Goal: Task Accomplishment & Management: Manage account settings

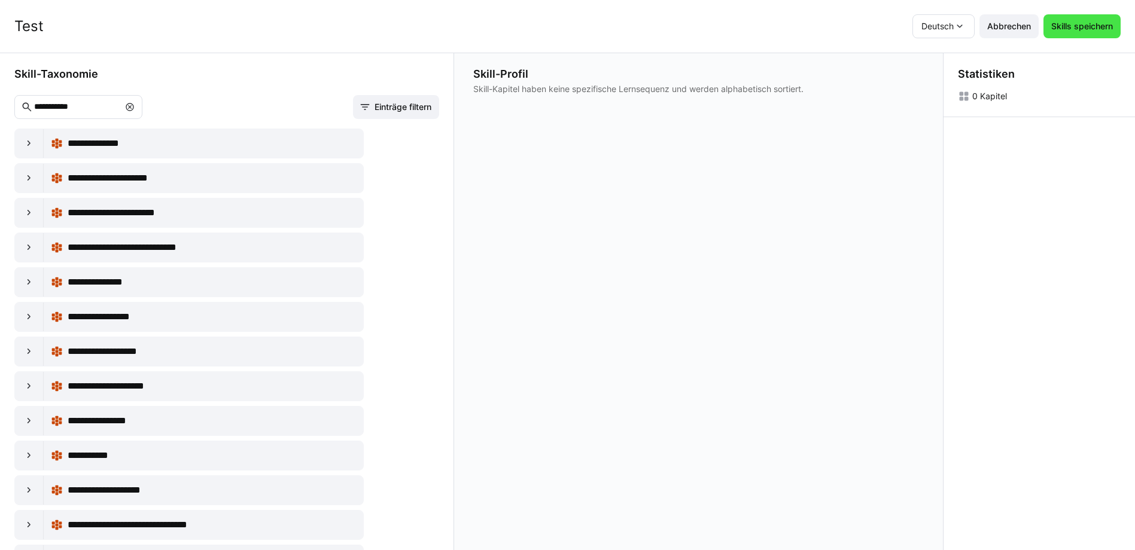
scroll to position [419, 0]
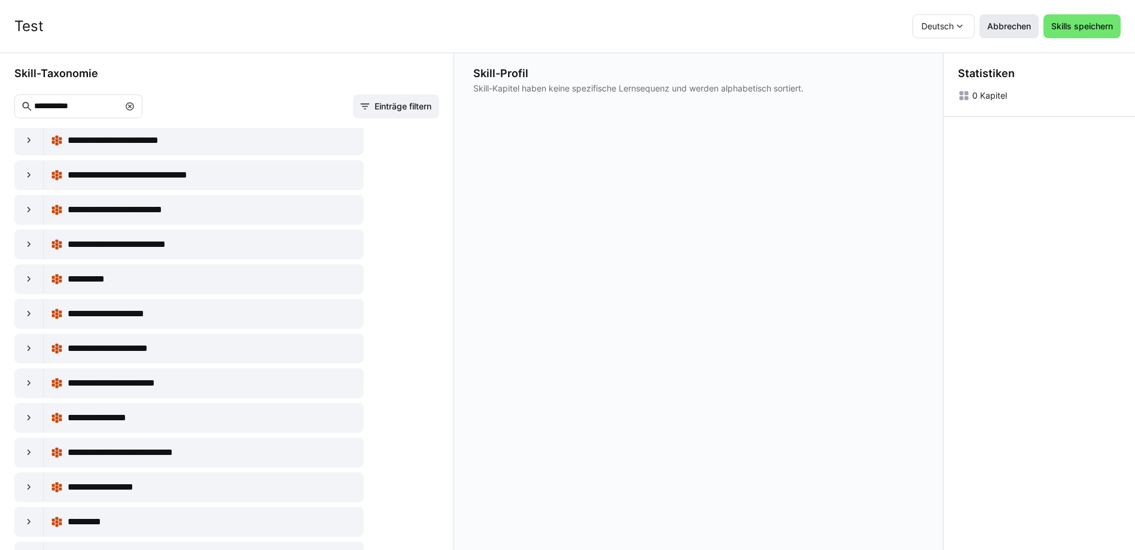
click at [1025, 29] on span "Abbrechen" at bounding box center [1008, 26] width 47 height 12
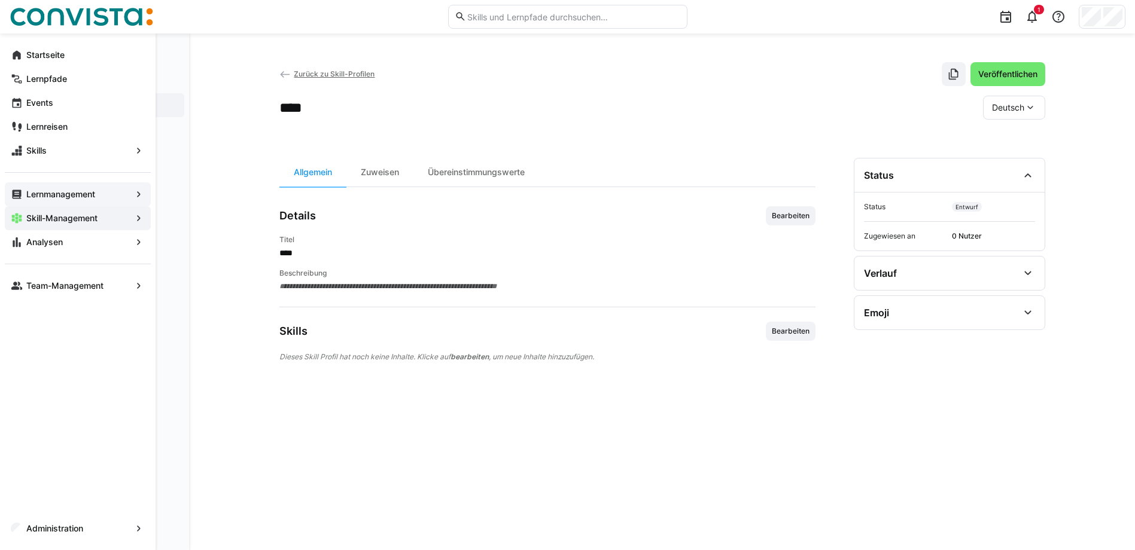
click at [0, 0] on app-navigation-label "Lernmanagement" at bounding box center [0, 0] width 0 height 0
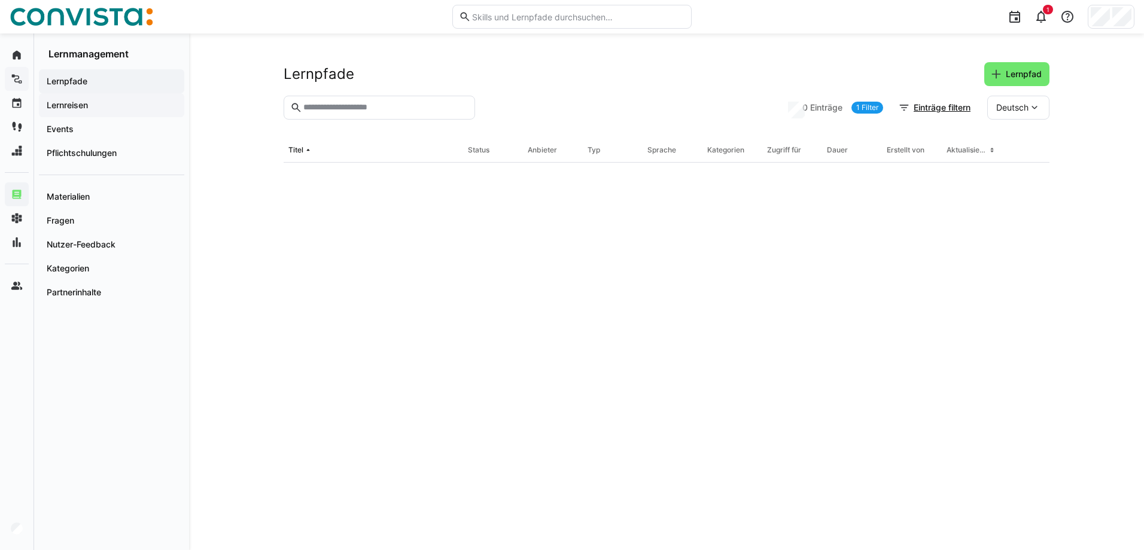
click at [99, 108] on span "Lernreisen" at bounding box center [111, 105] width 133 height 12
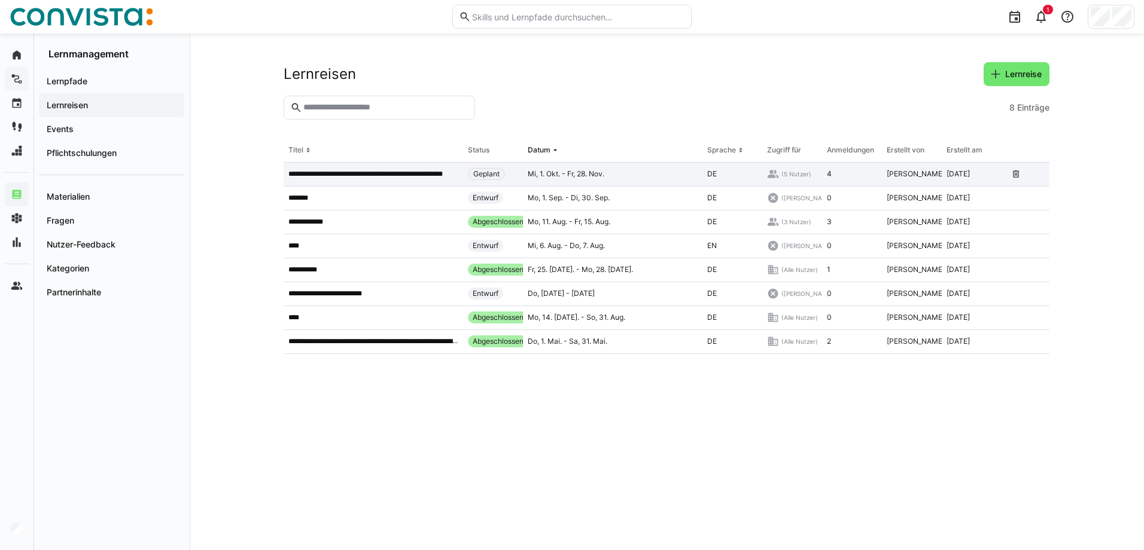
click at [345, 175] on p "**********" at bounding box center [373, 174] width 170 height 10
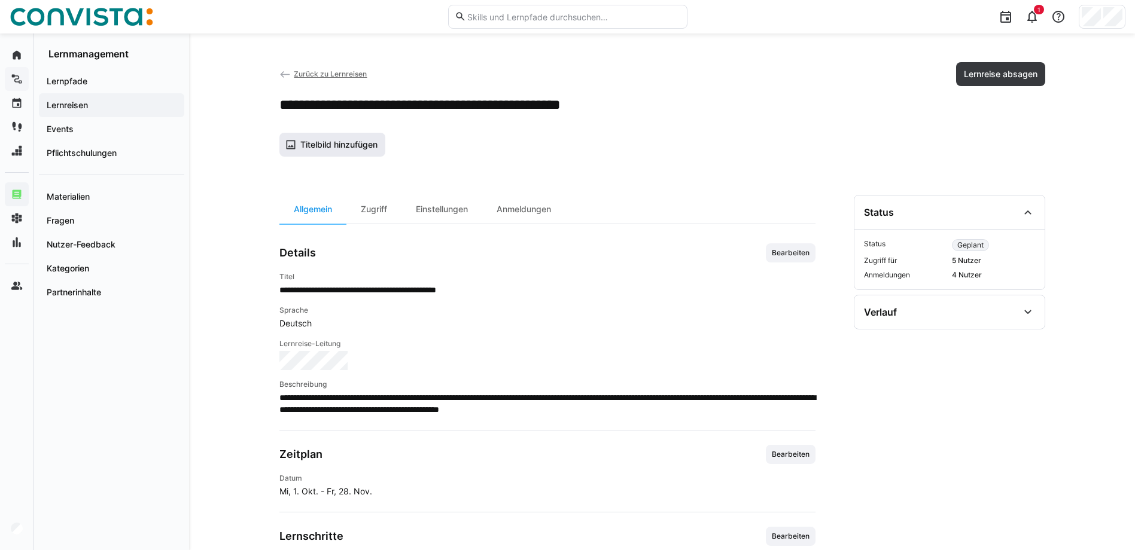
click at [328, 153] on span "Titelbild hinzufügen" at bounding box center [332, 145] width 106 height 24
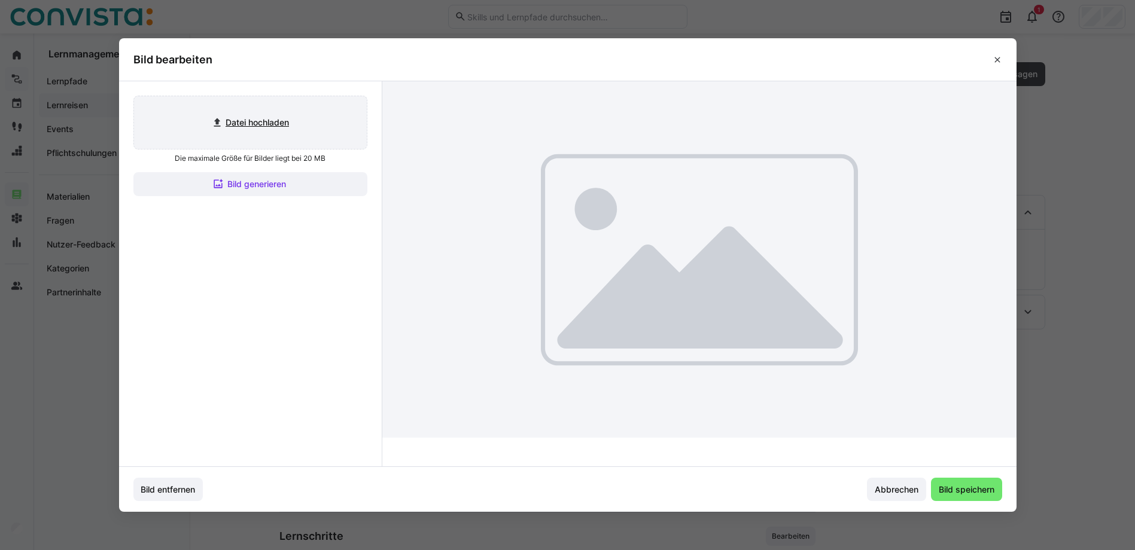
click at [266, 118] on input "file" at bounding box center [250, 122] width 233 height 53
type input "C:\fakepath\FaktorZehn_Titelbild_Events.png"
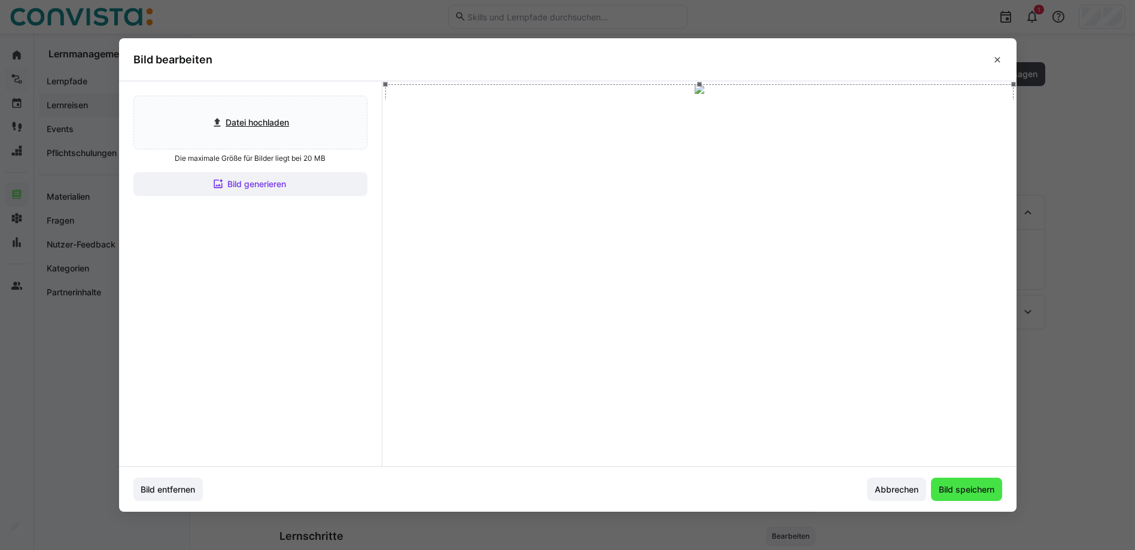
click at [993, 494] on span "Bild speichern" at bounding box center [966, 490] width 59 height 12
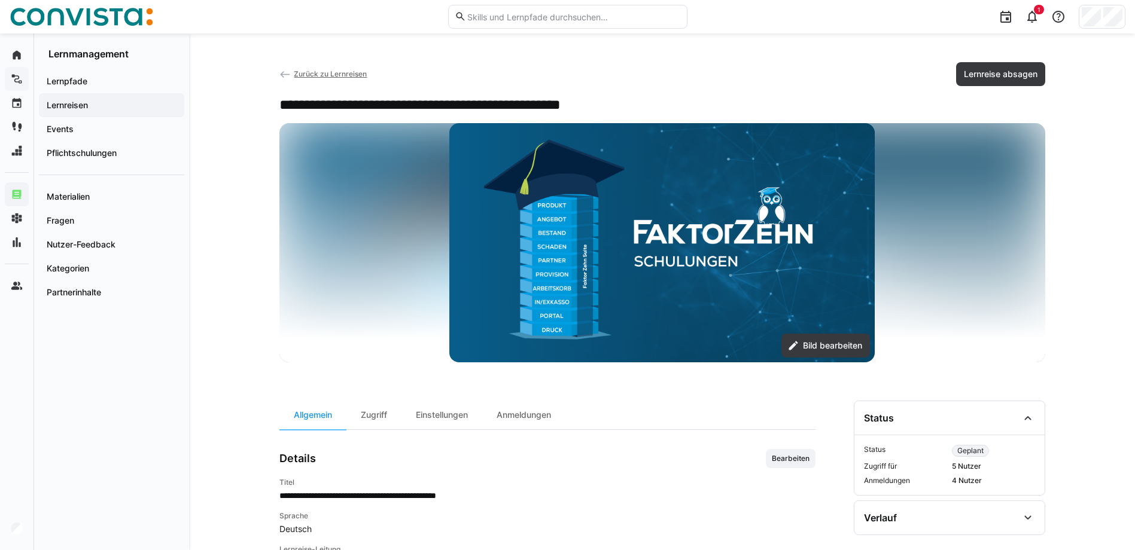
click at [315, 76] on span "Zurück zu Lernreisen" at bounding box center [330, 73] width 73 height 9
